Goal: Use online tool/utility: Utilize a website feature to perform a specific function

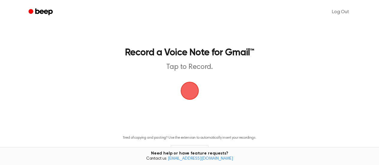
click at [192, 92] on span "button" at bounding box center [189, 90] width 23 height 23
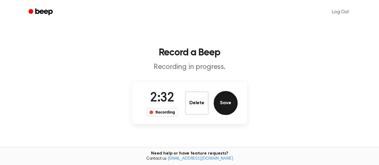
click at [227, 106] on button "Save" at bounding box center [226, 103] width 24 height 24
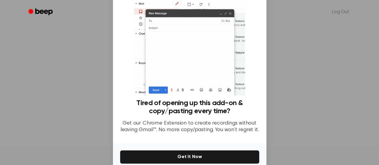
scroll to position [58, 0]
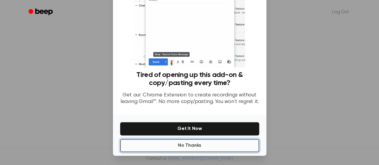
click at [189, 146] on button "No Thanks" at bounding box center [189, 145] width 139 height 13
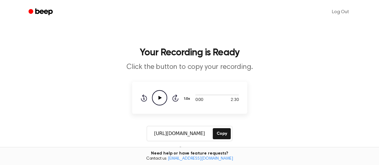
click at [162, 97] on icon "Play Audio" at bounding box center [159, 97] width 15 height 15
click at [224, 136] on button "Copy" at bounding box center [222, 133] width 18 height 11
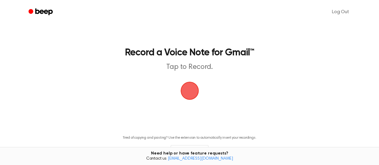
drag, startPoint x: 194, startPoint y: 89, endPoint x: 206, endPoint y: 86, distance: 13.2
click at [194, 89] on span "button" at bounding box center [190, 91] width 28 height 28
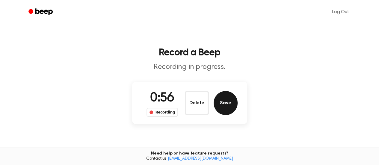
click at [230, 101] on button "Save" at bounding box center [226, 103] width 24 height 24
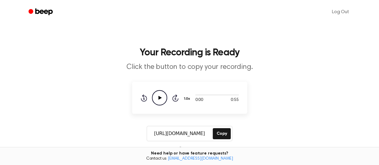
click at [160, 102] on icon "Play Audio" at bounding box center [159, 97] width 15 height 15
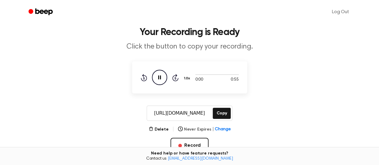
click at [222, 126] on span "Change" at bounding box center [223, 129] width 16 height 6
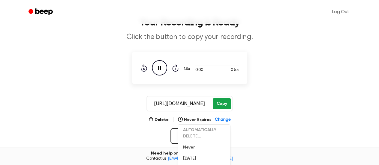
click at [221, 103] on button "Copy" at bounding box center [222, 103] width 18 height 11
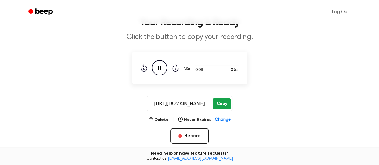
click at [223, 105] on button "Copy" at bounding box center [222, 103] width 18 height 11
